Goal: Navigation & Orientation: Find specific page/section

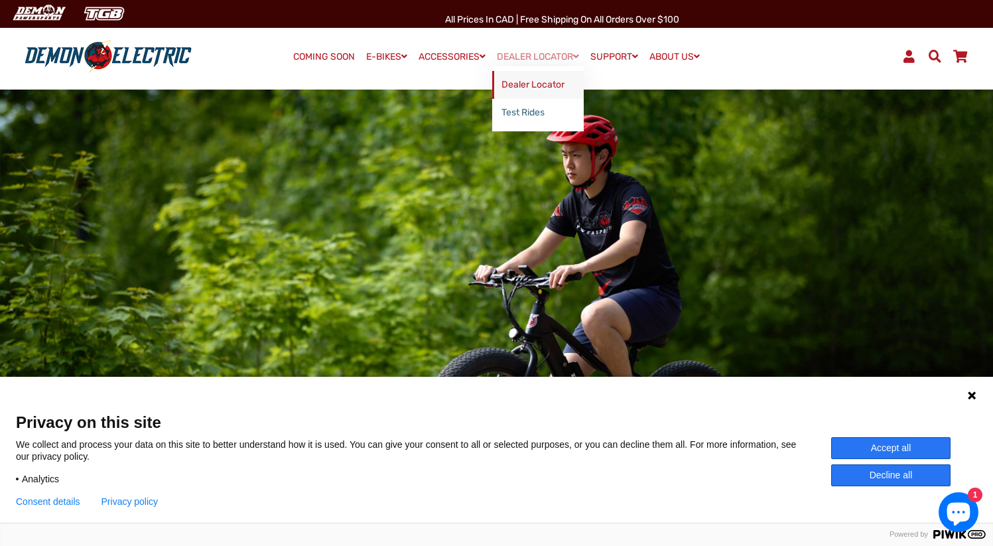
click at [554, 77] on link "Dealer Locator" at bounding box center [538, 85] width 92 height 28
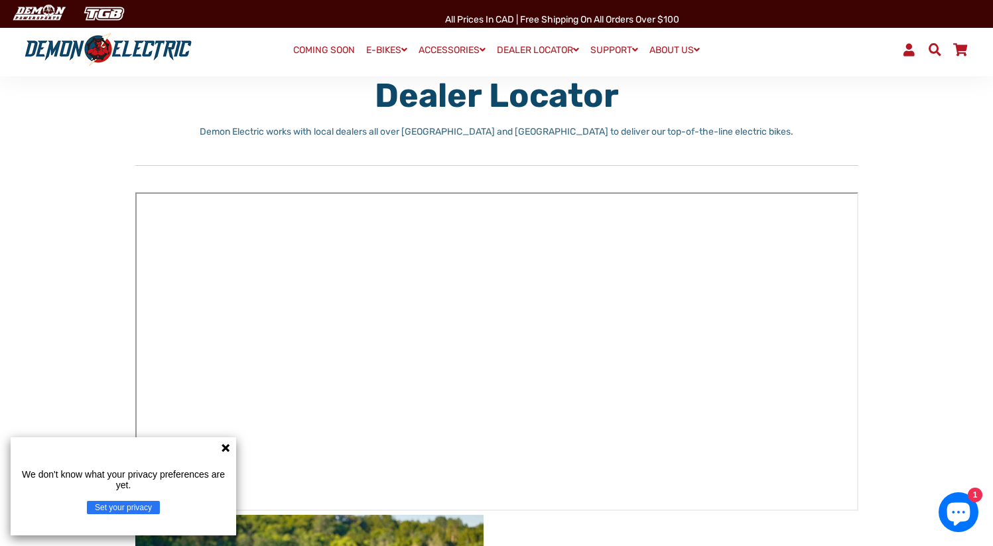
scroll to position [84, 0]
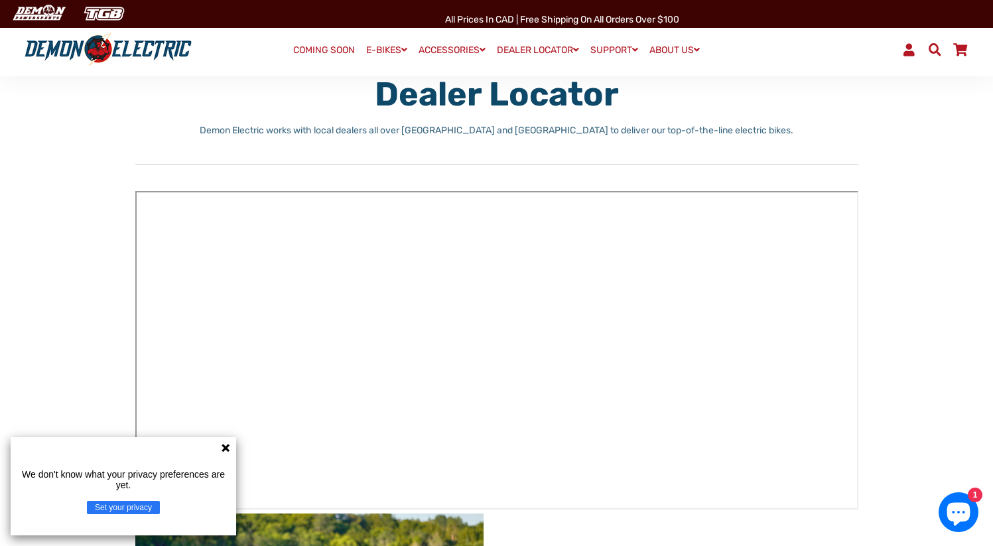
click at [332, 64] on div "Menu Log In Demon Electric COMING SOON E-BIKES" at bounding box center [496, 49] width 993 height 53
click at [332, 56] on link "COMING SOON" at bounding box center [323, 50] width 71 height 19
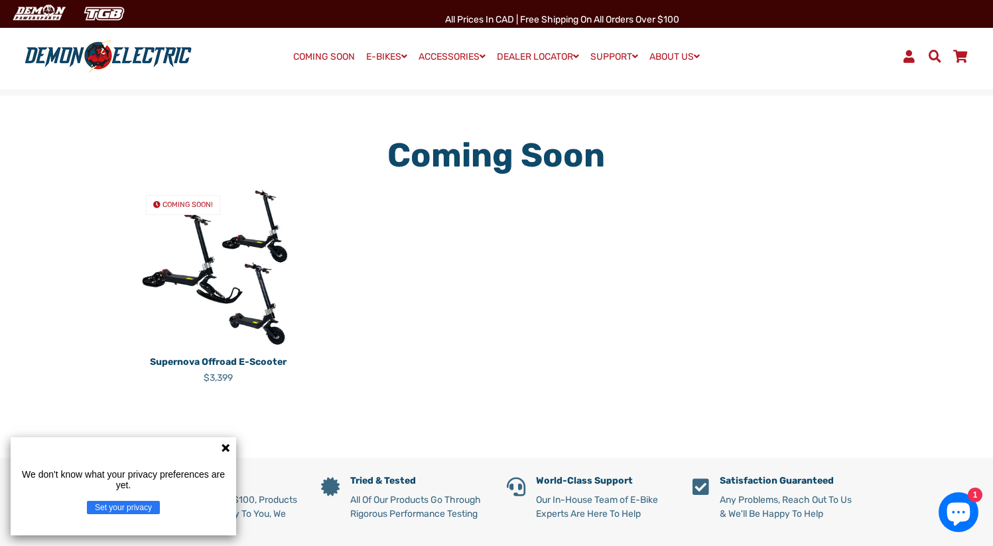
click at [227, 444] on icon at bounding box center [225, 448] width 8 height 8
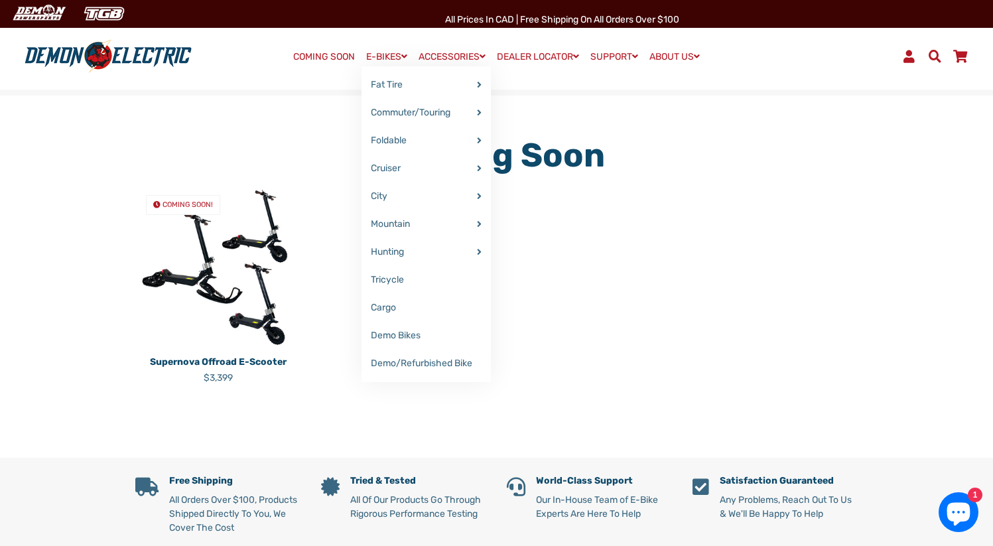
click at [389, 50] on link "E-BIKES" at bounding box center [386, 56] width 50 height 19
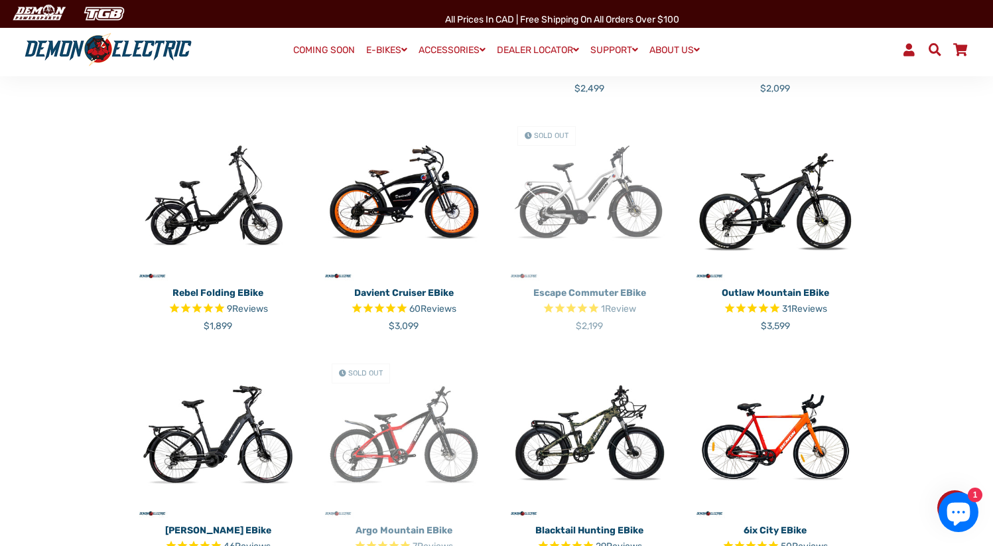
scroll to position [557, 0]
